Goal: Information Seeking & Learning: Learn about a topic

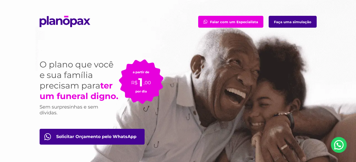
drag, startPoint x: 293, startPoint y: 24, endPoint x: 277, endPoint y: 62, distance: 41.4
click at [293, 23] on link "Faça uma simulação" at bounding box center [293, 22] width 48 height 12
click at [37, 89] on div "O plano que você e sua família precisam para ter um funeral digno. Sem surpresi…" at bounding box center [178, 121] width 285 height 154
click at [87, 97] on strong "ter um funeral digno." at bounding box center [79, 91] width 79 height 21
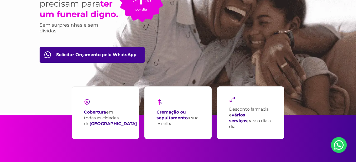
scroll to position [108, 0]
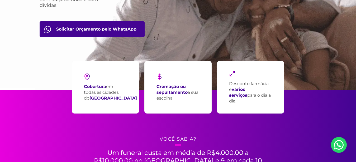
click at [83, 97] on div "Cobertura em todas as cidades do [GEOGRAPHIC_DATA]" at bounding box center [105, 87] width 67 height 53
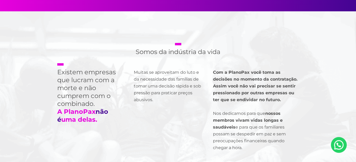
scroll to position [377, 0]
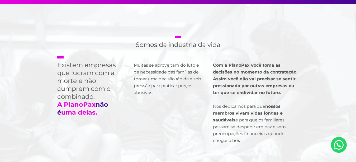
click at [245, 99] on p "Com a PlanoPax você toma as decisões no momento da contratação. Assim você não …" at bounding box center [256, 103] width 86 height 82
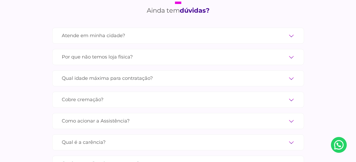
scroll to position [1778, 0]
click at [130, 74] on label "Qual idade máxima para contratação?" at bounding box center [178, 78] width 233 height 9
click at [0, 0] on input "Qual idade máxima para contratação?" at bounding box center [0, 0] width 0 height 0
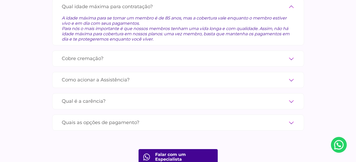
scroll to position [1859, 0]
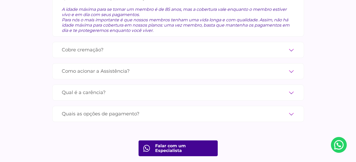
click at [115, 88] on label "Qual é a carência?" at bounding box center [178, 92] width 233 height 9
click at [0, 0] on input "Qual é a carência?" at bounding box center [0, 0] width 0 height 0
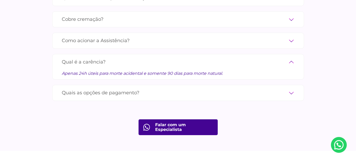
click at [132, 85] on div "Quais as opções de pagamento? Você pode pagar através de cartão de crédito, PIX…" at bounding box center [178, 93] width 252 height 16
click at [122, 88] on label "Quais as opções de pagamento?" at bounding box center [178, 92] width 233 height 9
click at [0, 0] on input "Quais as opções de pagamento?" at bounding box center [0, 0] width 0 height 0
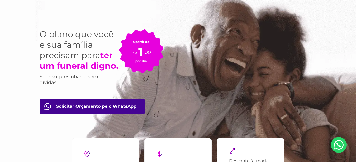
scroll to position [0, 0]
